Goal: Information Seeking & Learning: Learn about a topic

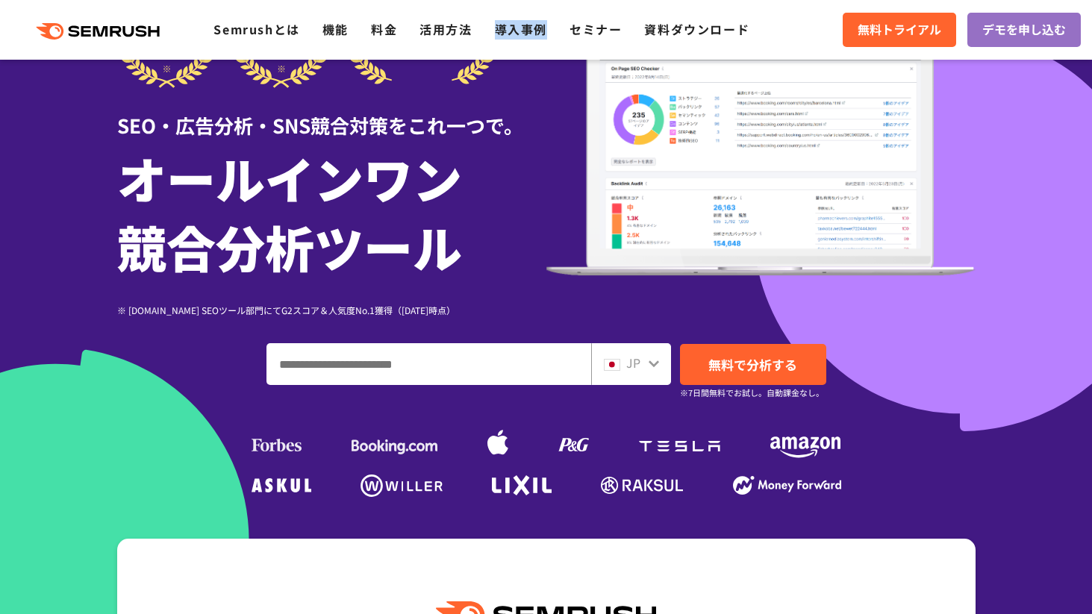
scroll to position [343, 0]
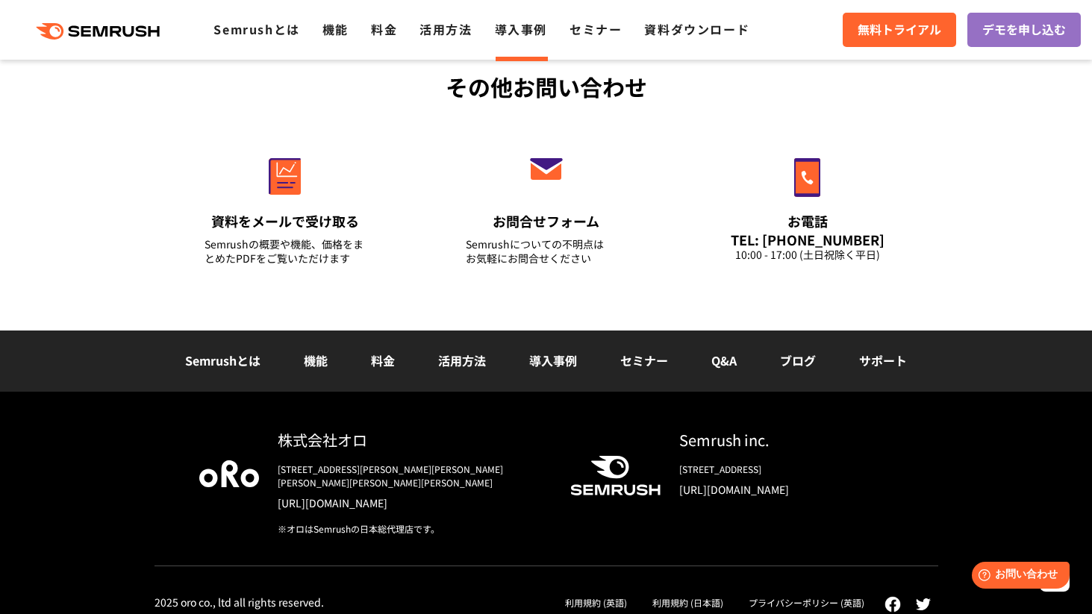
click at [464, 367] on link "活用方法" at bounding box center [462, 361] width 48 height 18
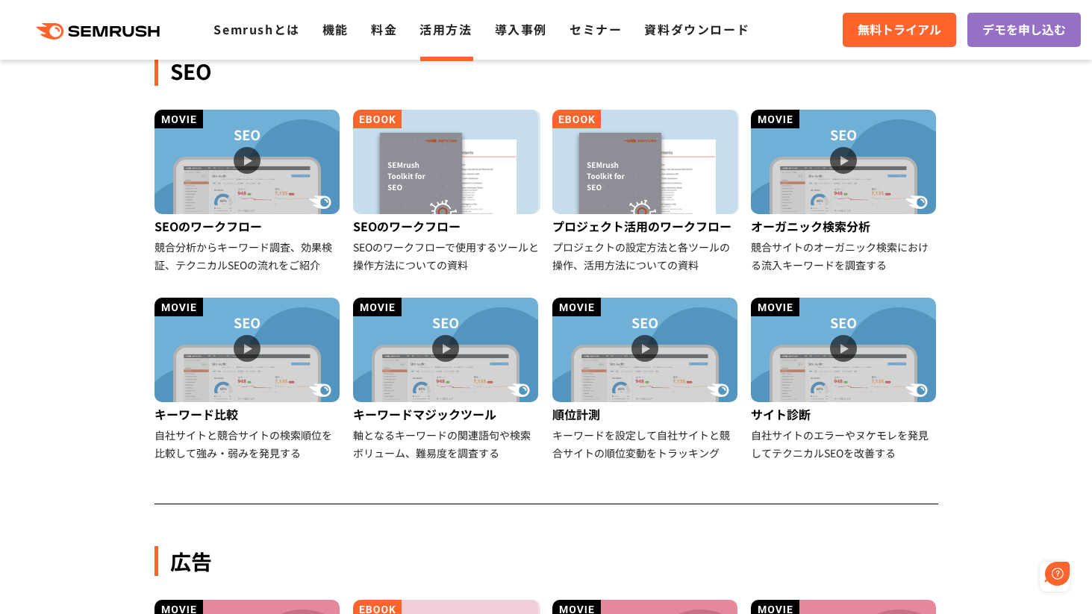
scroll to position [369, 0]
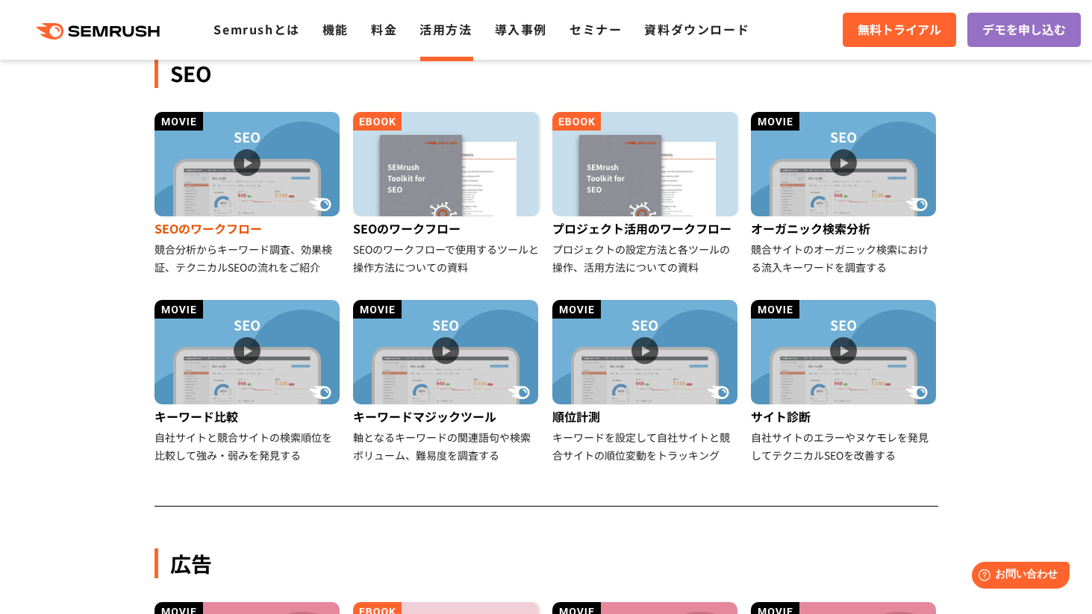
click at [284, 185] on img at bounding box center [247, 164] width 185 height 105
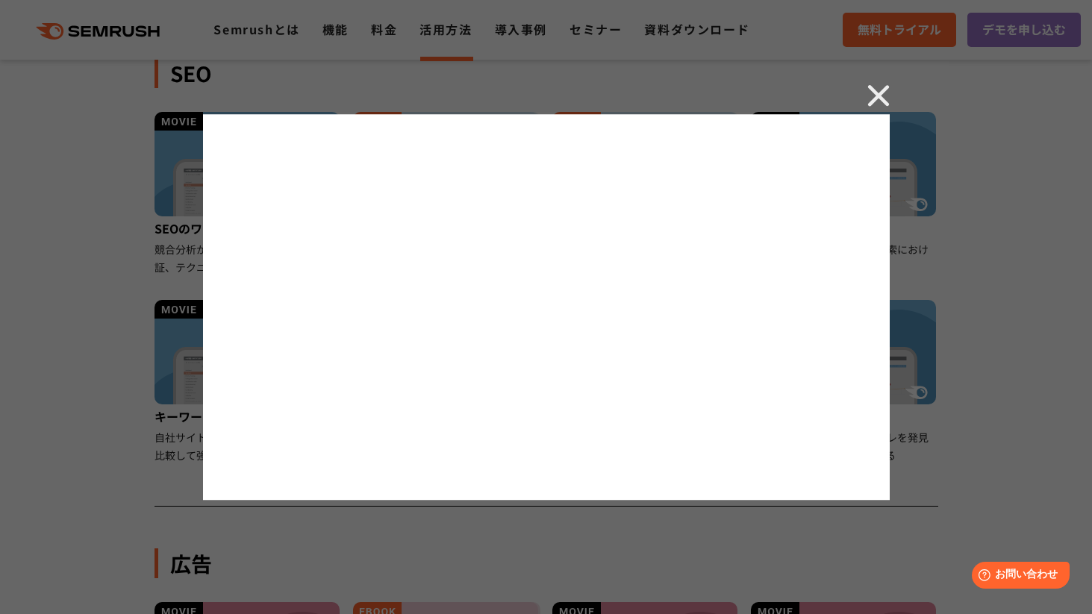
click at [873, 103] on img at bounding box center [878, 95] width 22 height 22
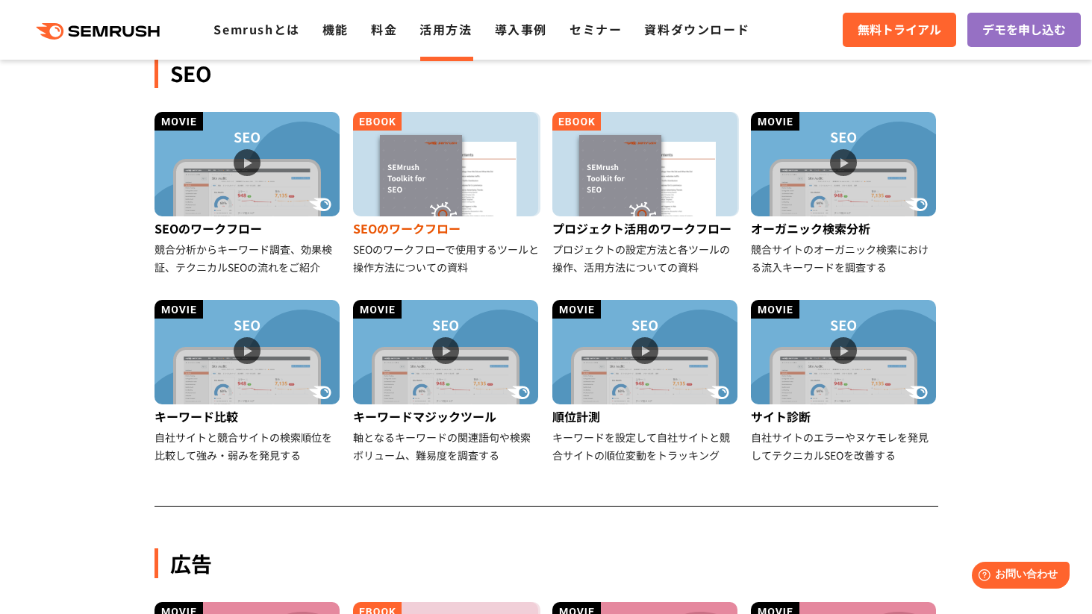
click at [469, 178] on img at bounding box center [445, 164] width 185 height 105
